Goal: Use online tool/utility

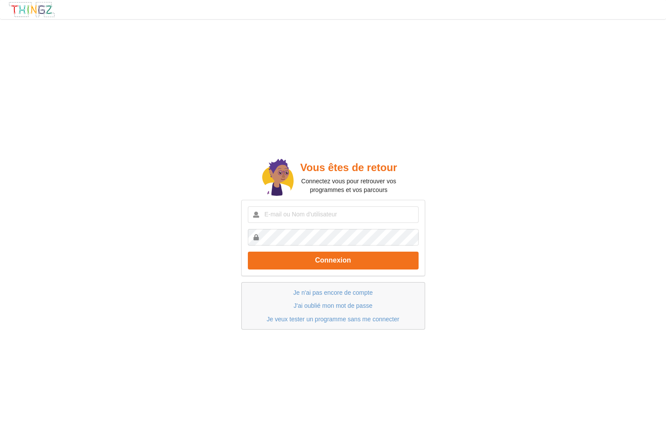
scroll to position [2, 0]
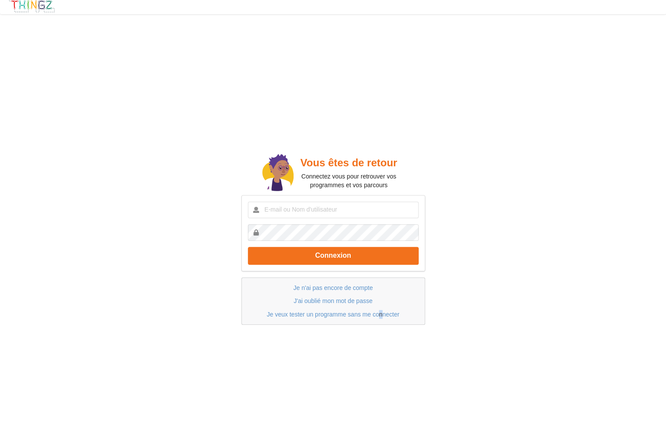
click at [381, 318] on p "Je veux tester un programme sans me connecter" at bounding box center [334, 314] width 166 height 9
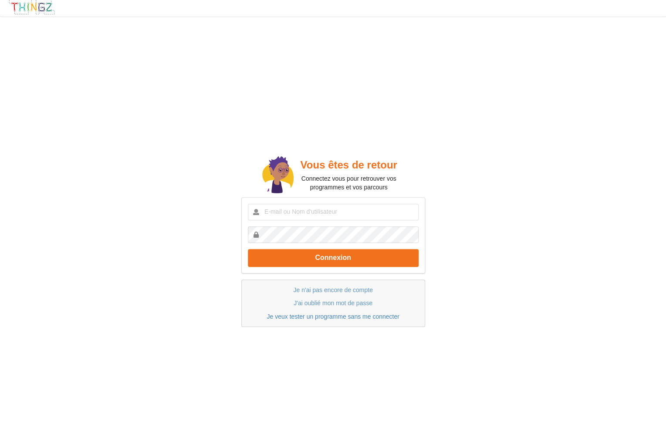
click at [326, 317] on link "Je veux tester un programme sans me connecter" at bounding box center [333, 316] width 132 height 7
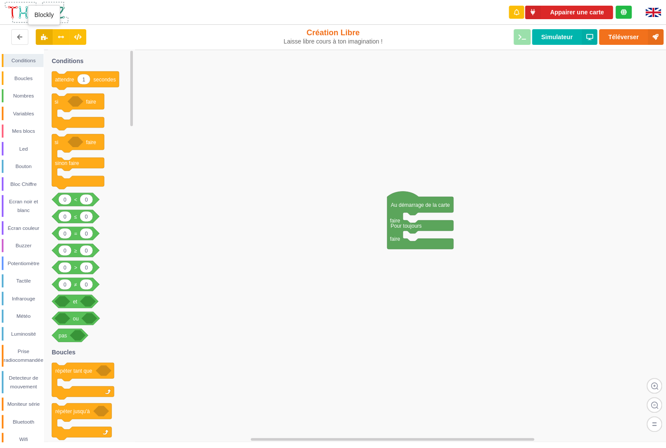
click at [50, 37] on button at bounding box center [44, 37] width 17 height 16
click at [49, 37] on button at bounding box center [44, 37] width 17 height 16
click at [80, 38] on icon at bounding box center [77, 36] width 7 height 5
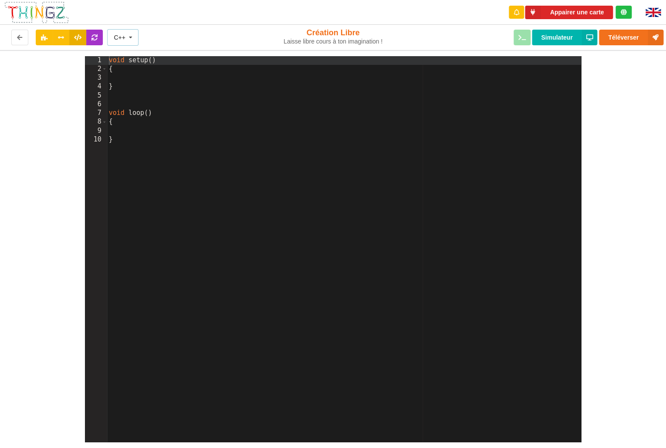
click at [124, 39] on div "C++" at bounding box center [119, 37] width 11 height 6
click at [122, 54] on span "C++" at bounding box center [120, 53] width 11 height 7
click at [212, 137] on div "void setup ( ) { } void loop ( ) { }" at bounding box center [344, 258] width 475 height 404
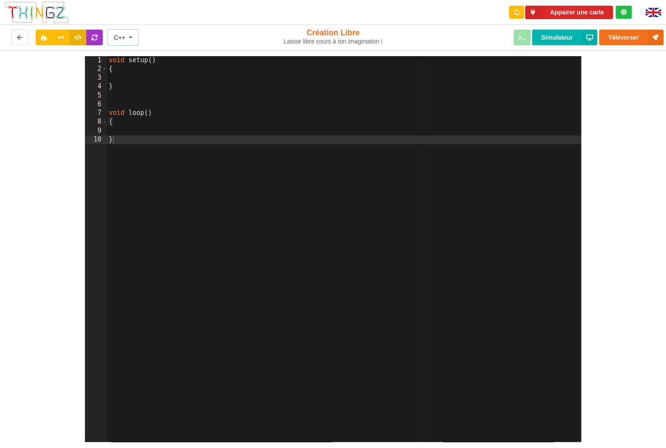
click at [132, 39] on icon at bounding box center [130, 38] width 13 height 16
click at [127, 70] on span "Python" at bounding box center [124, 69] width 19 height 7
